Goal: Navigation & Orientation: Find specific page/section

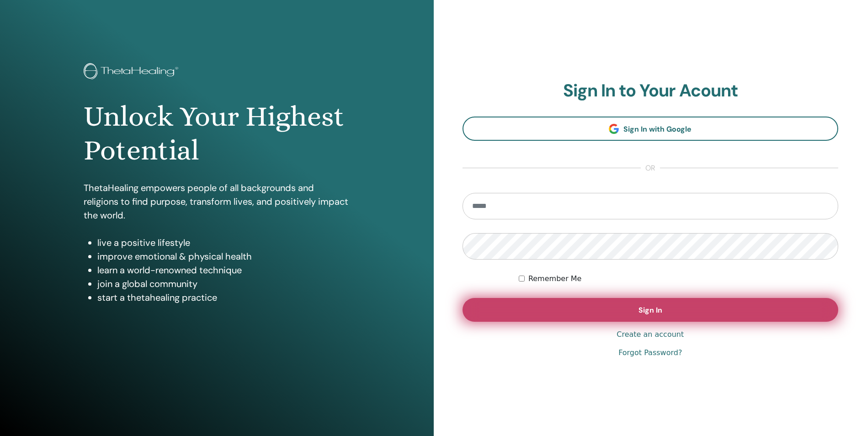
type input "**********"
click at [663, 314] on button "Sign In" at bounding box center [651, 310] width 376 height 24
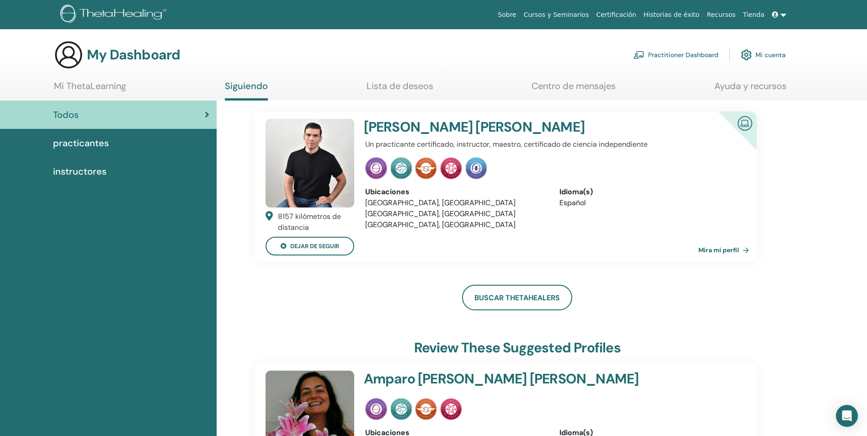
click at [85, 144] on span "practicantes" at bounding box center [81, 143] width 56 height 14
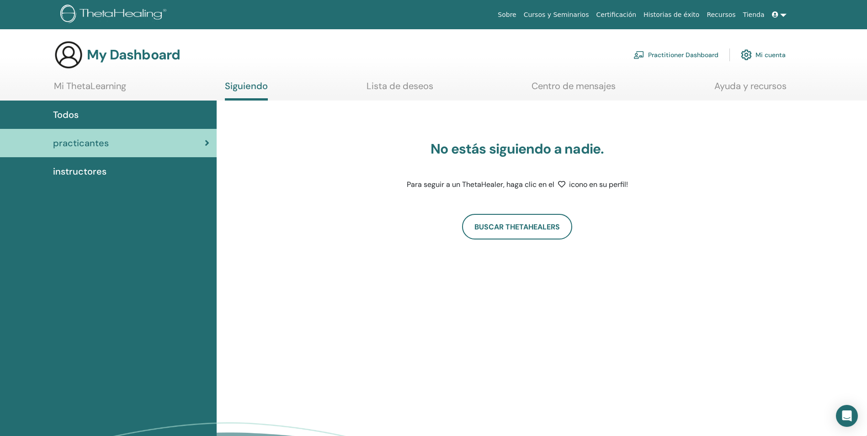
click at [75, 173] on span "instructores" at bounding box center [79, 172] width 53 height 14
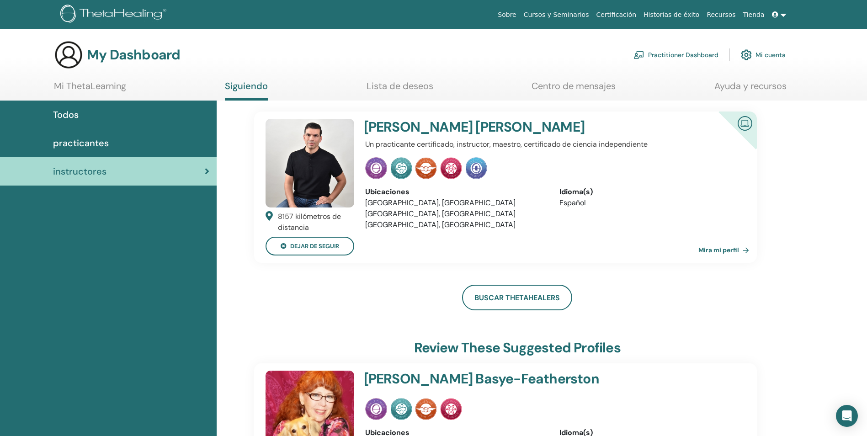
click at [380, 86] on link "Lista de deseos" at bounding box center [400, 89] width 67 height 18
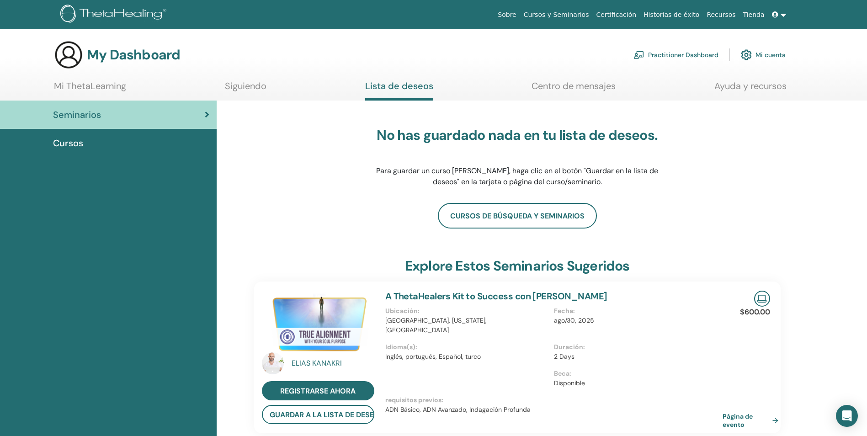
click at [22, 62] on section "My Dashboard Practitioner Dashboard Mi cuenta Mi ThetaLearning [GEOGRAPHIC_DATA…" at bounding box center [433, 70] width 867 height 60
click at [782, 14] on link at bounding box center [779, 14] width 22 height 17
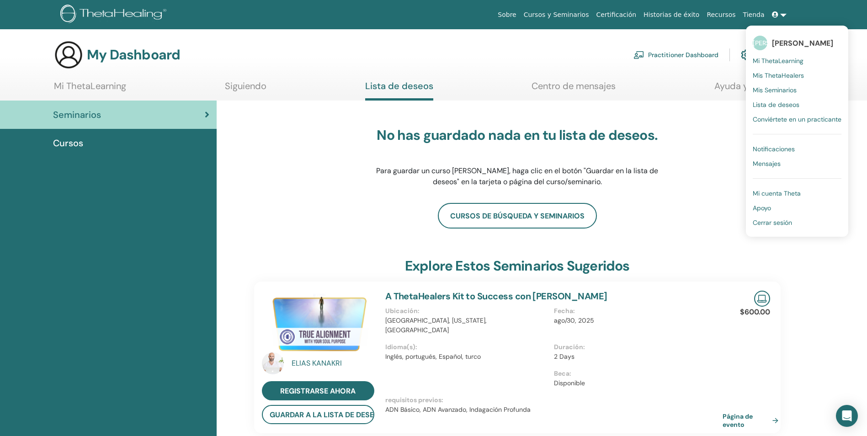
click at [786, 60] on span "Mi ThetaLearning" at bounding box center [778, 61] width 51 height 8
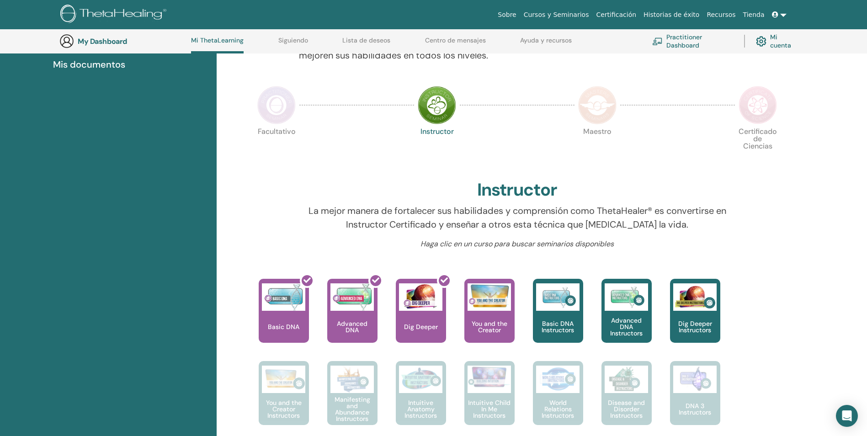
scroll to position [207, 0]
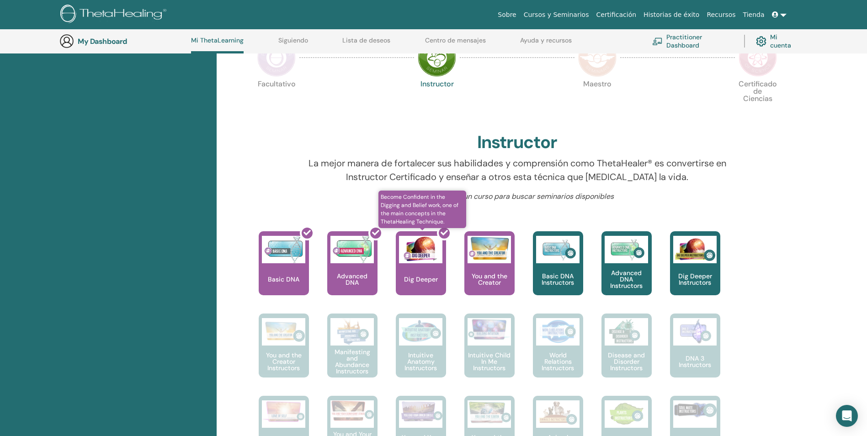
click at [424, 273] on div at bounding box center [426, 267] width 50 height 82
